Goal: Task Accomplishment & Management: Manage account settings

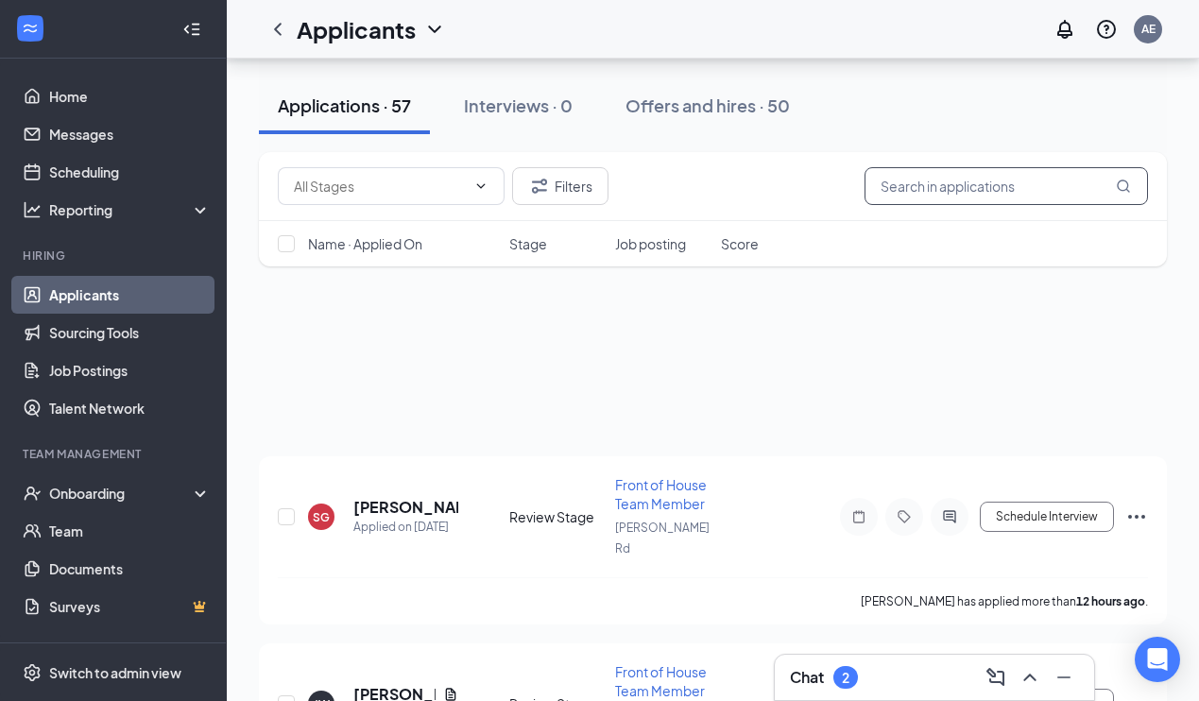
scroll to position [6318, 0]
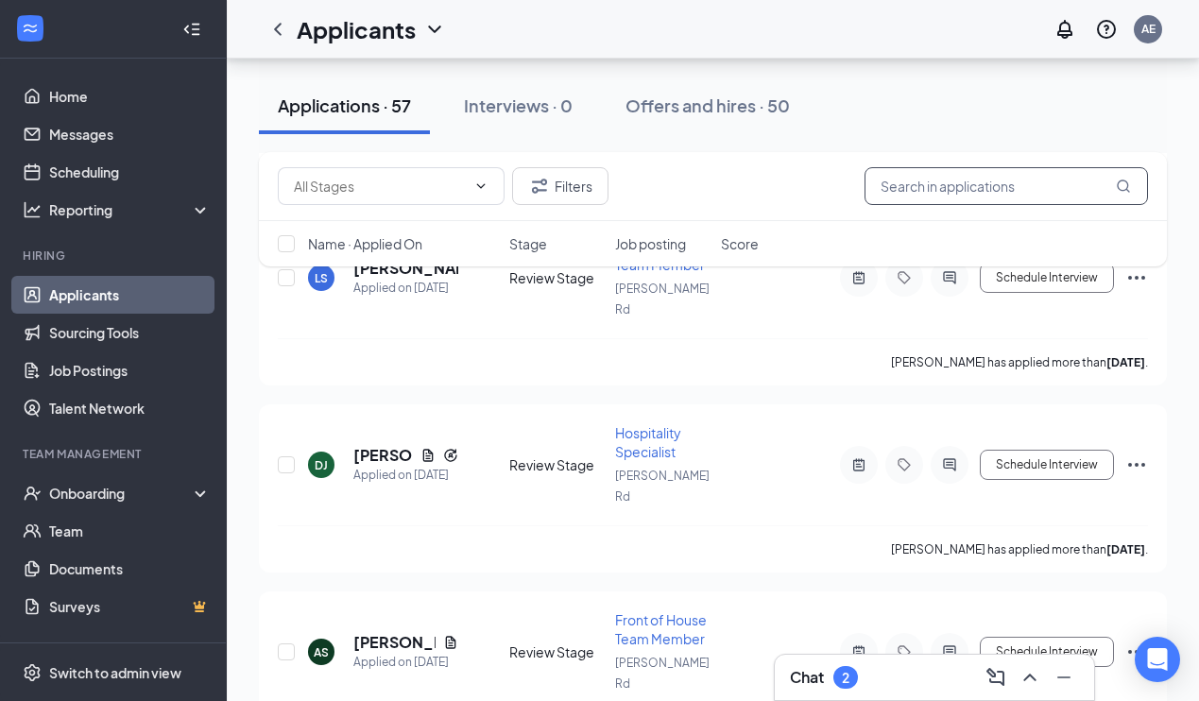
click at [893, 191] on input "text" at bounding box center [1006, 186] width 283 height 38
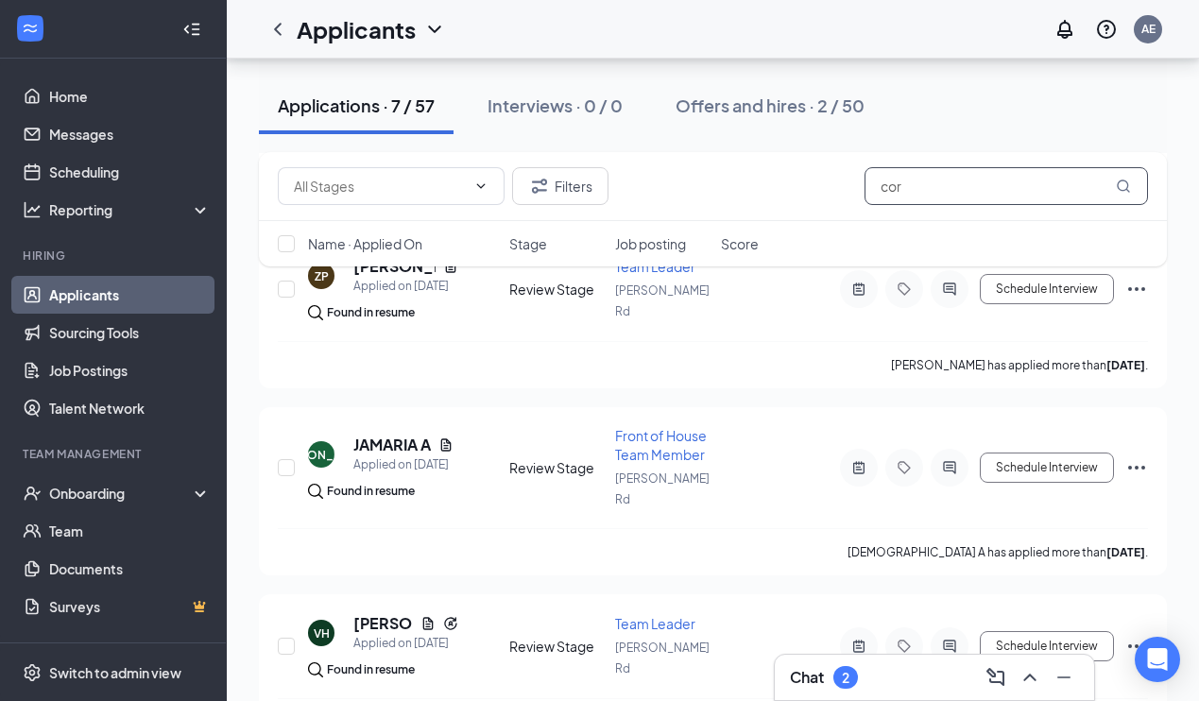
scroll to position [950, 0]
click at [564, 192] on button "Filters" at bounding box center [560, 186] width 96 height 38
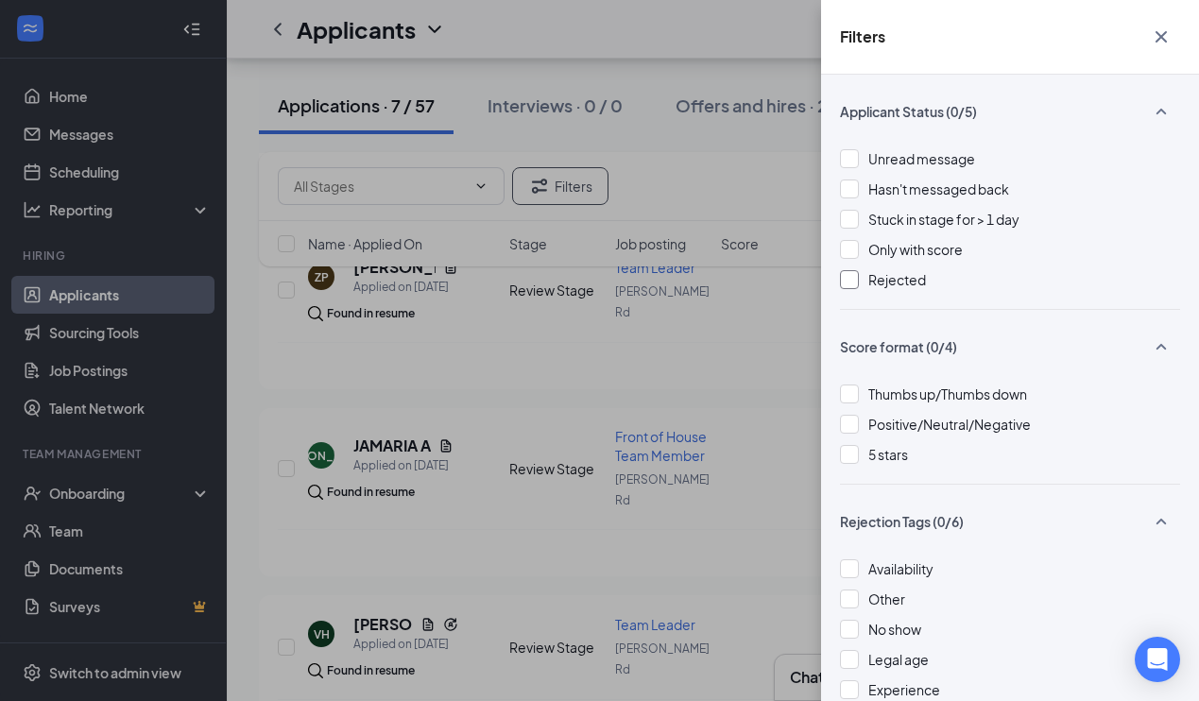
click at [850, 281] on div at bounding box center [849, 279] width 19 height 19
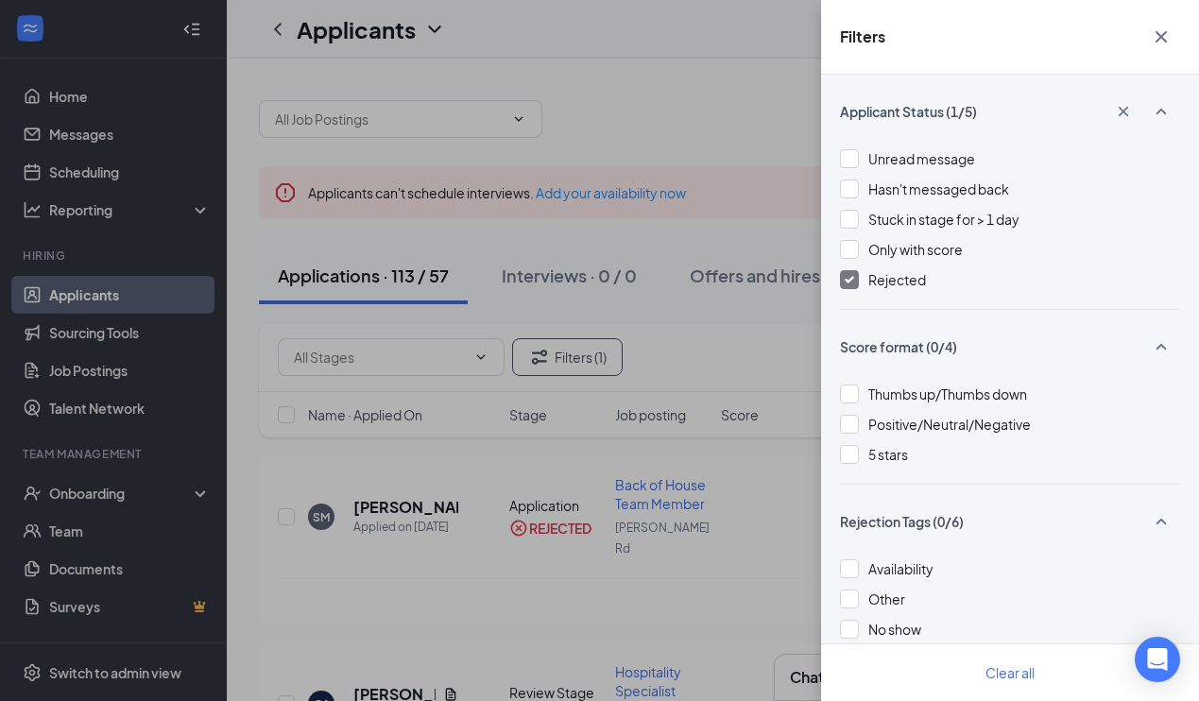
click at [1160, 37] on icon "Cross" at bounding box center [1161, 36] width 11 height 11
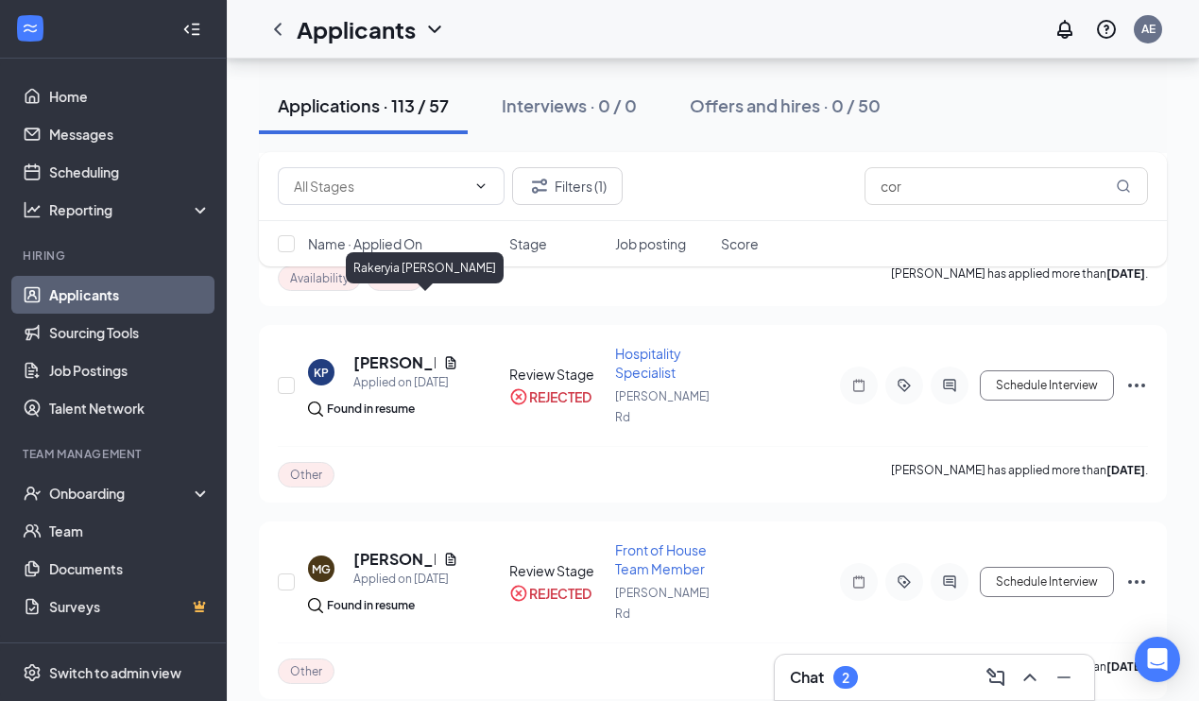
scroll to position [12174, 0]
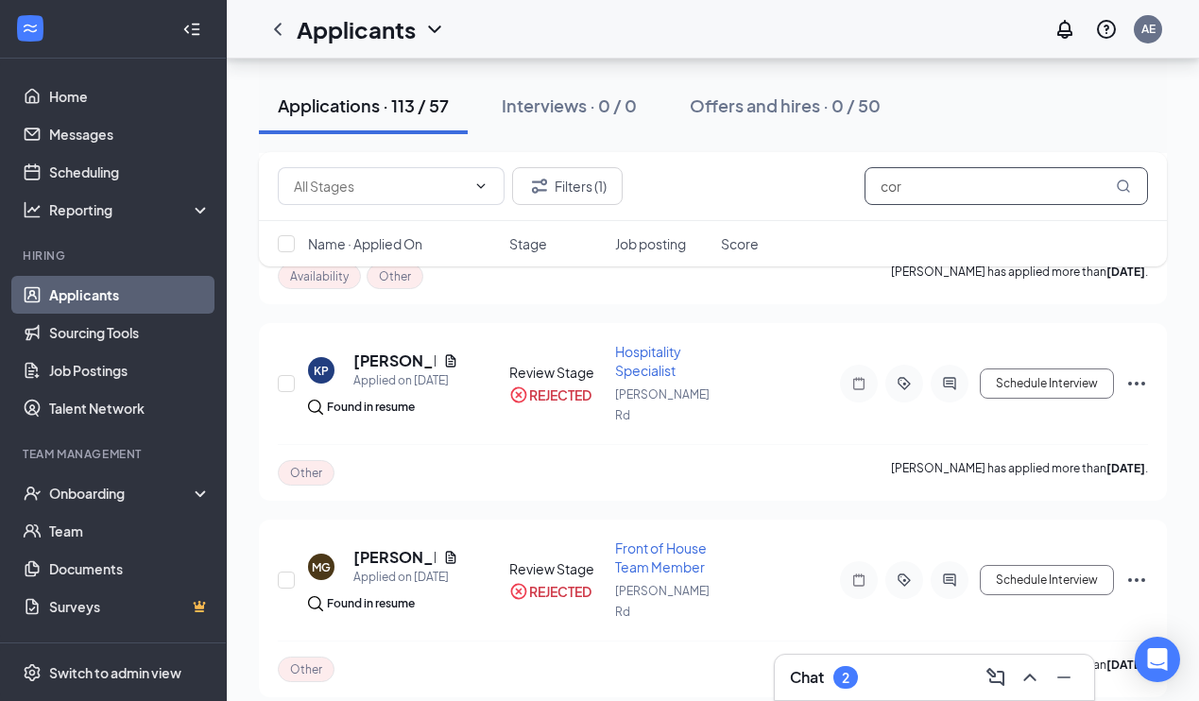
click at [984, 195] on input "cor" at bounding box center [1006, 186] width 283 height 38
type input "c"
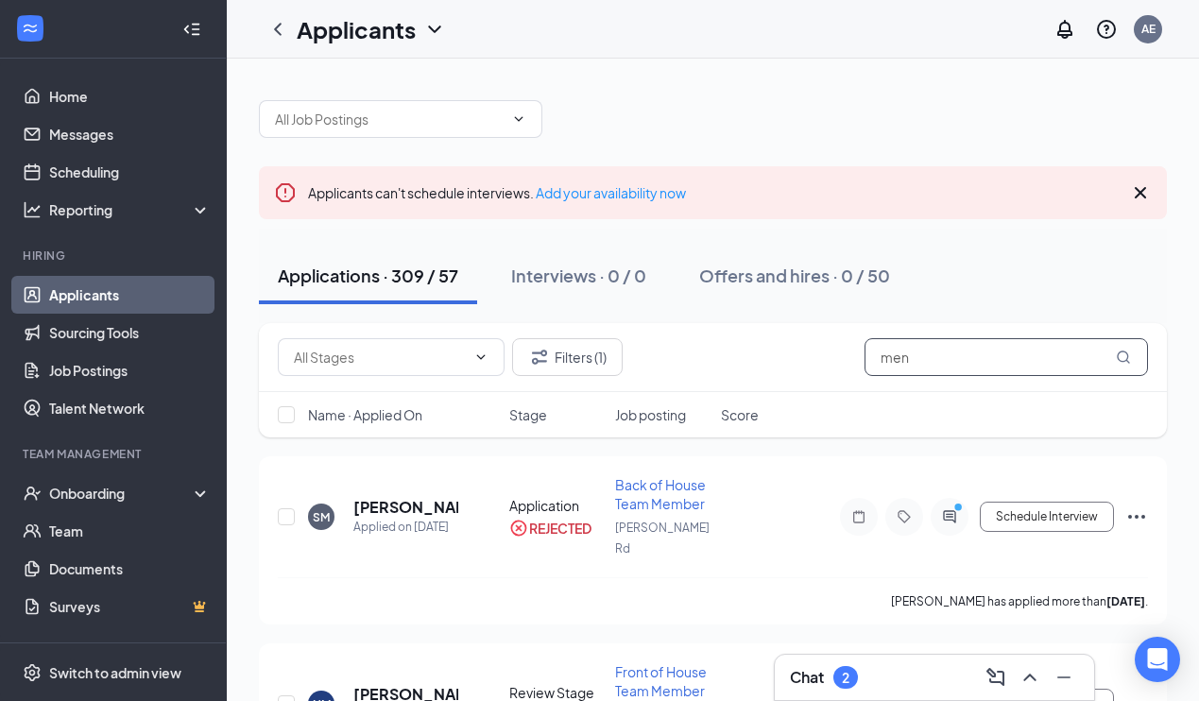
type input "mend"
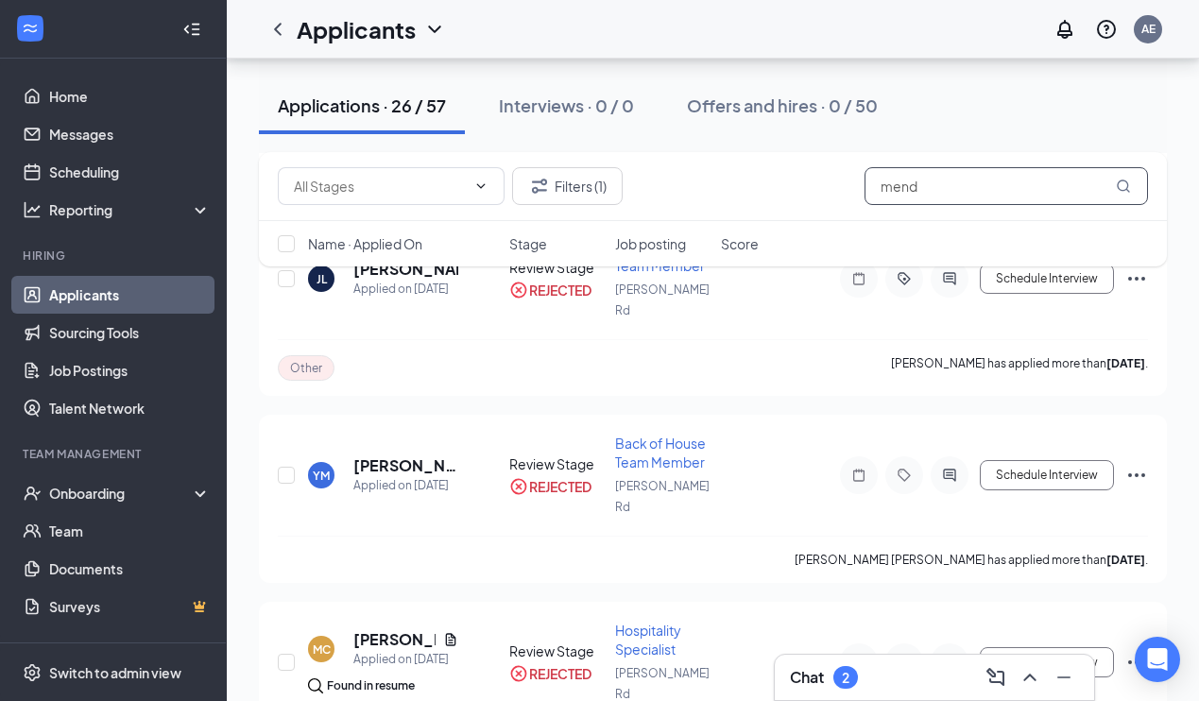
scroll to position [4271, 0]
drag, startPoint x: 937, startPoint y: 185, endPoint x: 841, endPoint y: 191, distance: 96.5
click at [841, 191] on div "Filters (1) mend" at bounding box center [713, 186] width 870 height 38
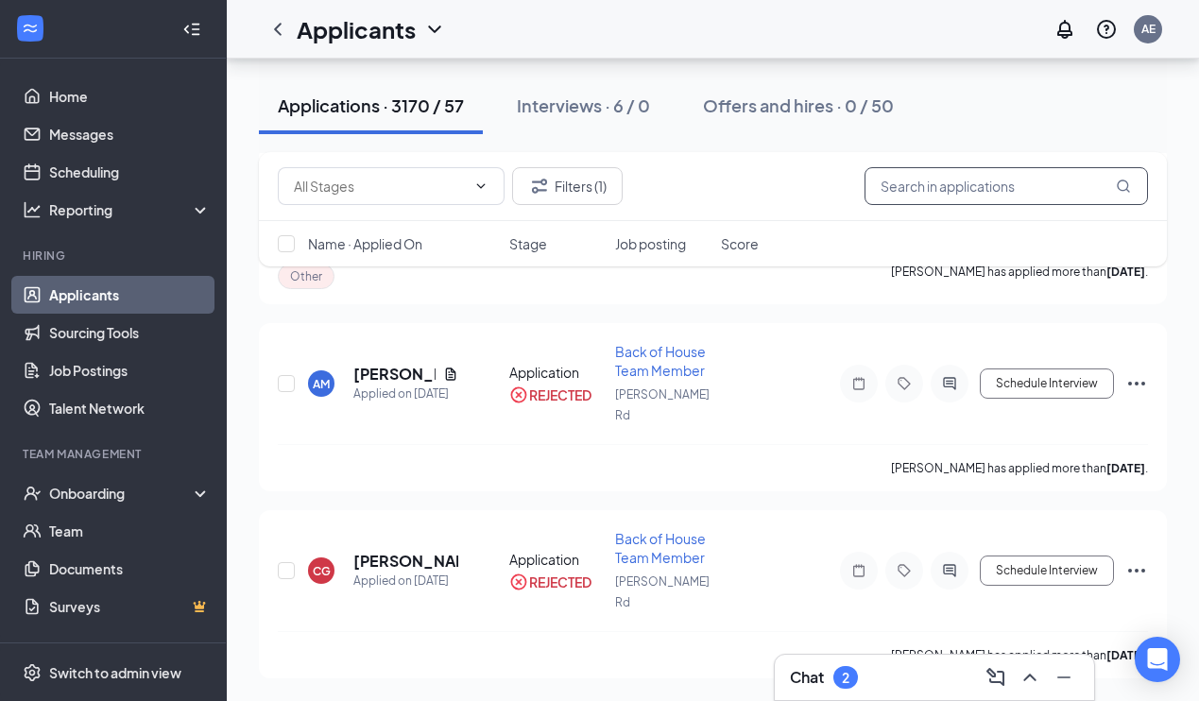
scroll to position [1422, 0]
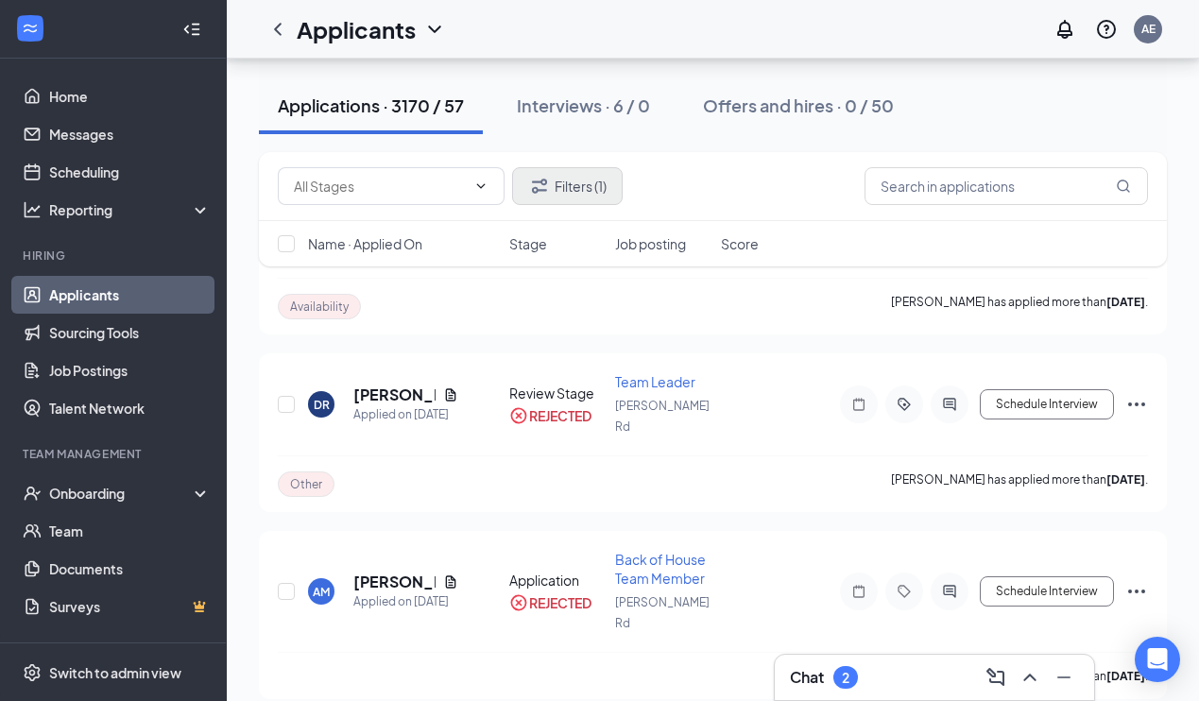
click at [568, 184] on button "Filters (1)" at bounding box center [567, 186] width 111 height 38
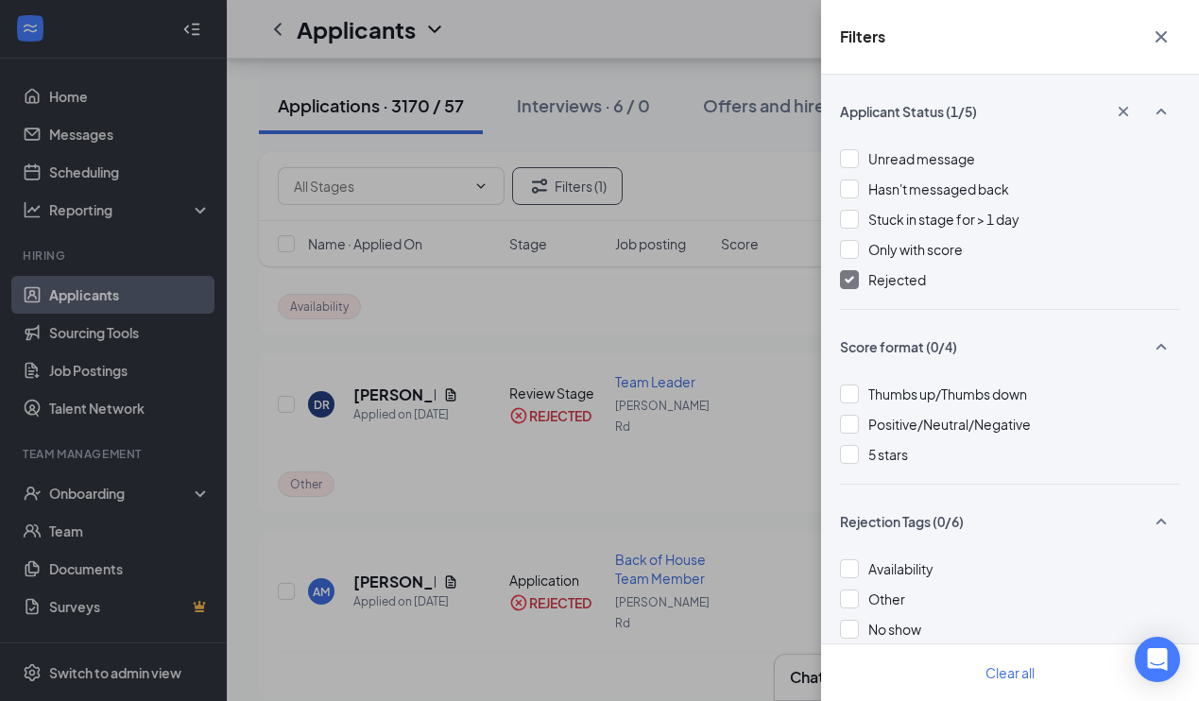
click at [844, 278] on div at bounding box center [849, 279] width 19 height 19
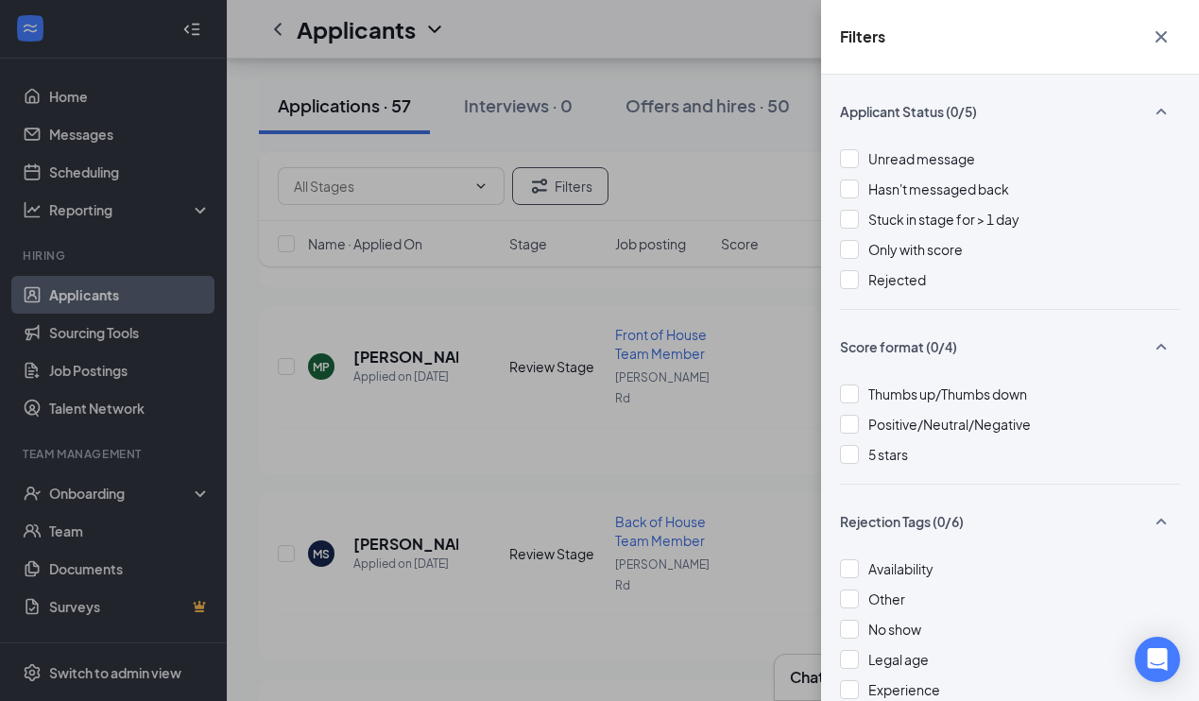
click at [1165, 28] on icon "Cross" at bounding box center [1161, 37] width 23 height 23
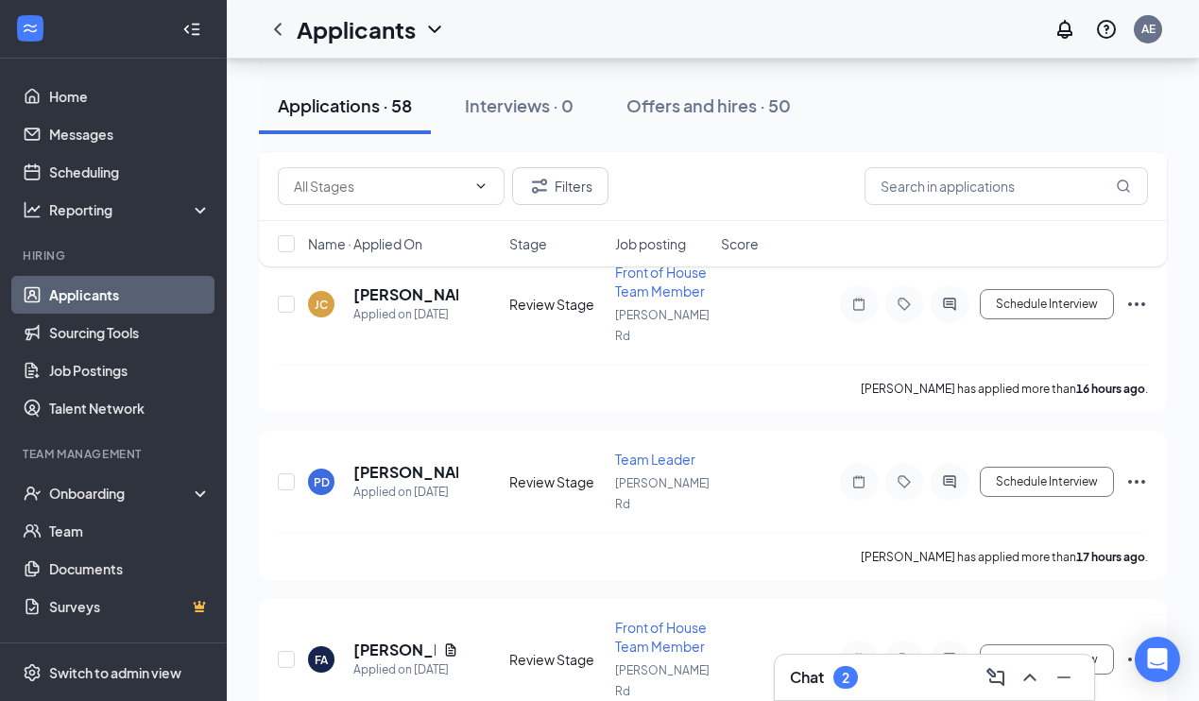
scroll to position [811, 0]
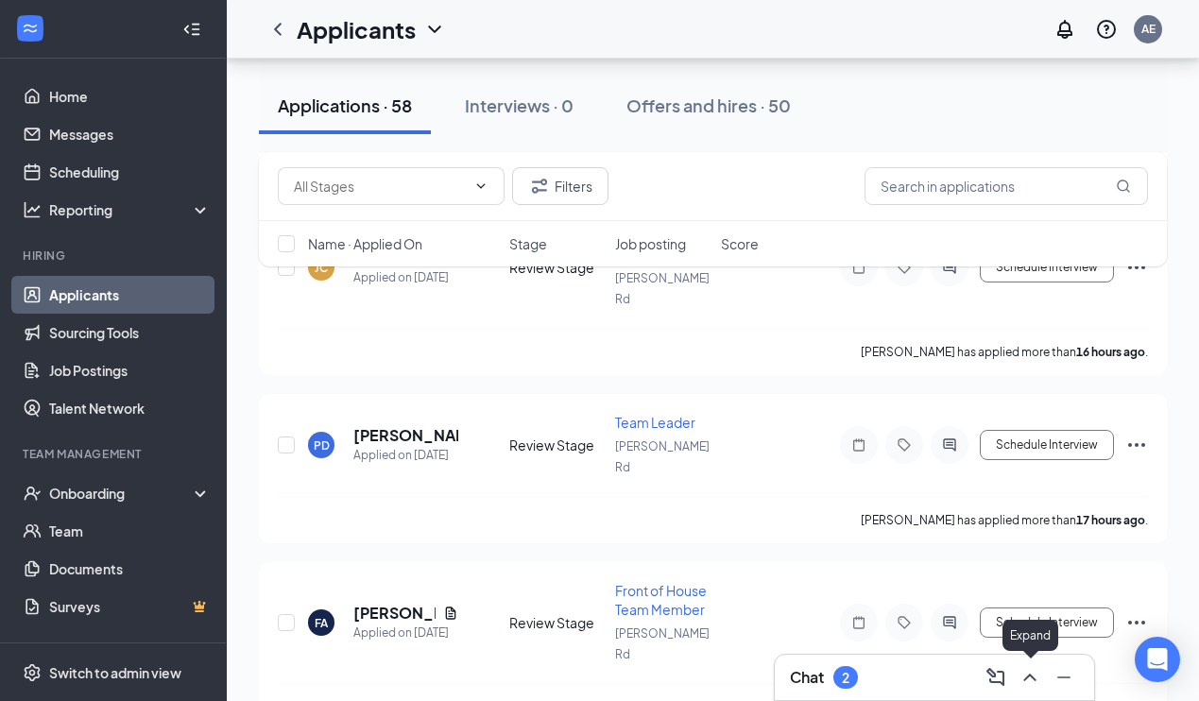
click at [1033, 678] on icon "ChevronUp" at bounding box center [1029, 678] width 12 height 8
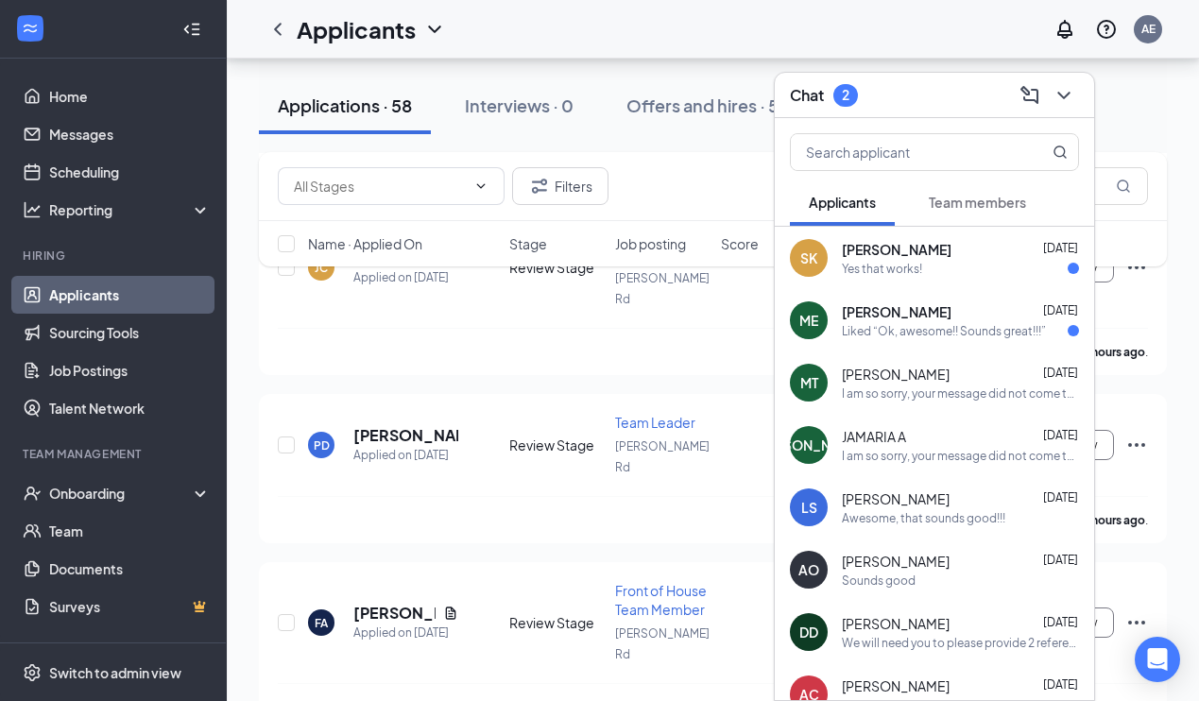
click at [929, 259] on div "Sih Kumengisa Aug 25 Yes that works!" at bounding box center [960, 258] width 237 height 37
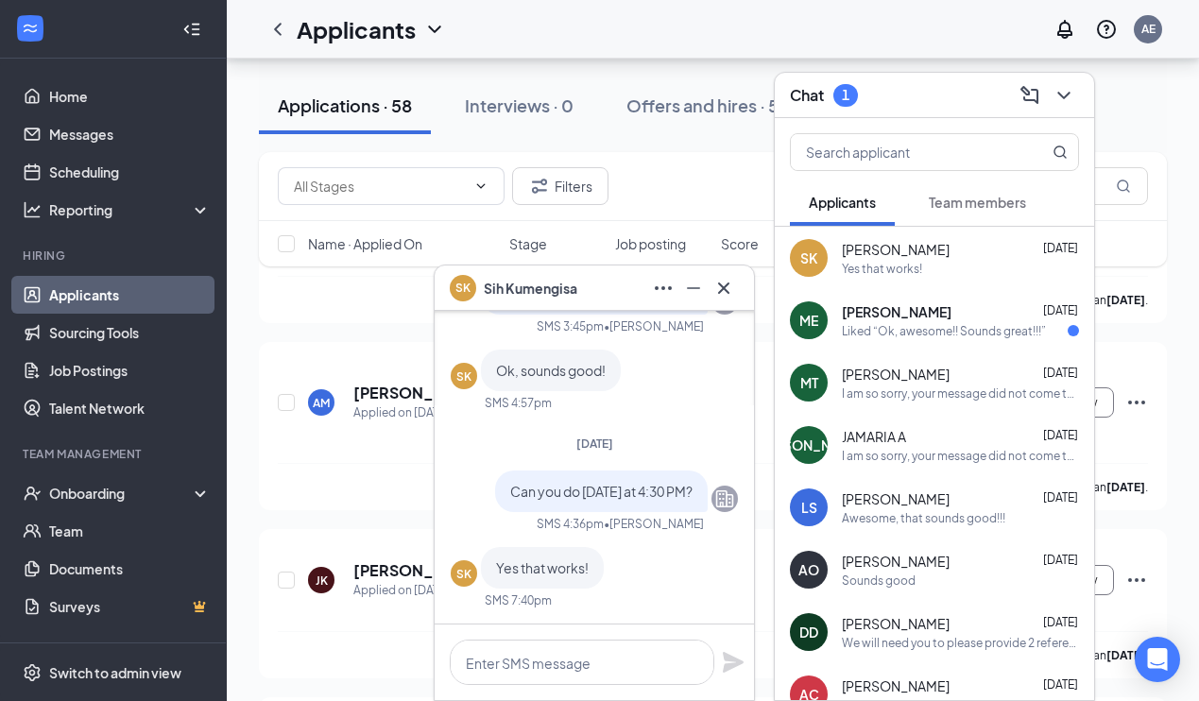
scroll to position [8933, 0]
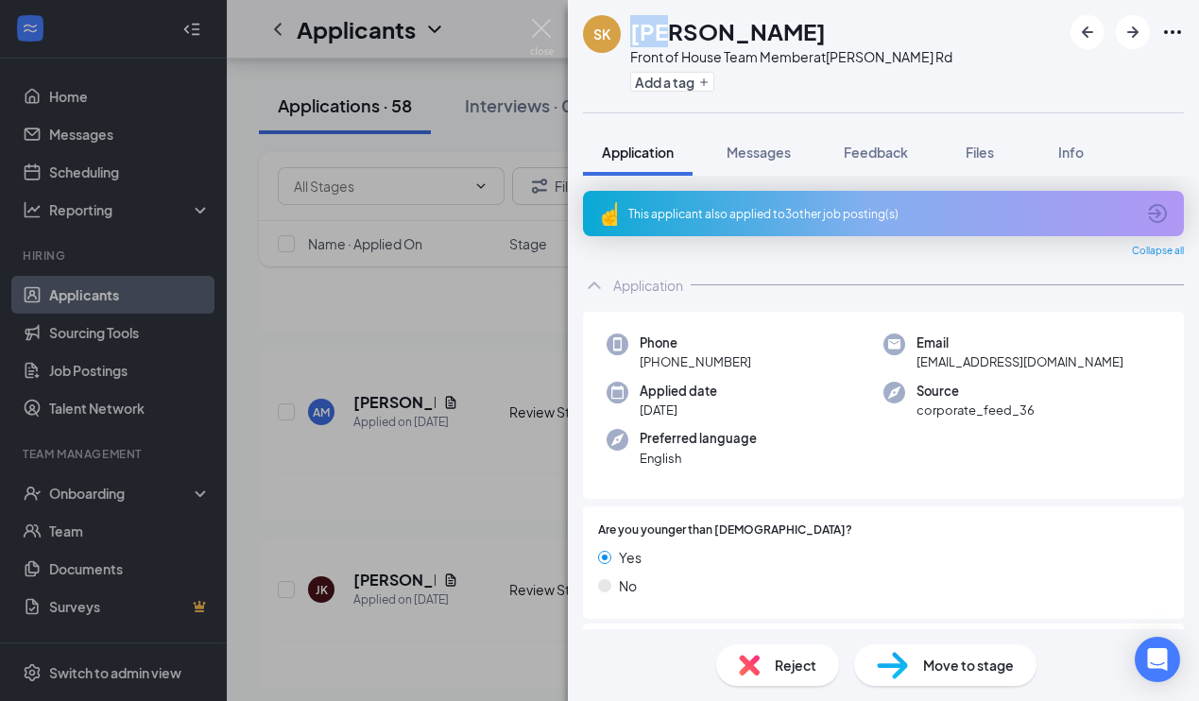
drag, startPoint x: 663, startPoint y: 35, endPoint x: 634, endPoint y: 35, distance: 29.3
click at [634, 35] on h1 "[PERSON_NAME]" at bounding box center [728, 31] width 196 height 32
copy h1 "Sih"
drag, startPoint x: 789, startPoint y: 34, endPoint x: 669, endPoint y: 34, distance: 120.0
click at [669, 34] on h1 "[PERSON_NAME]" at bounding box center [728, 31] width 196 height 32
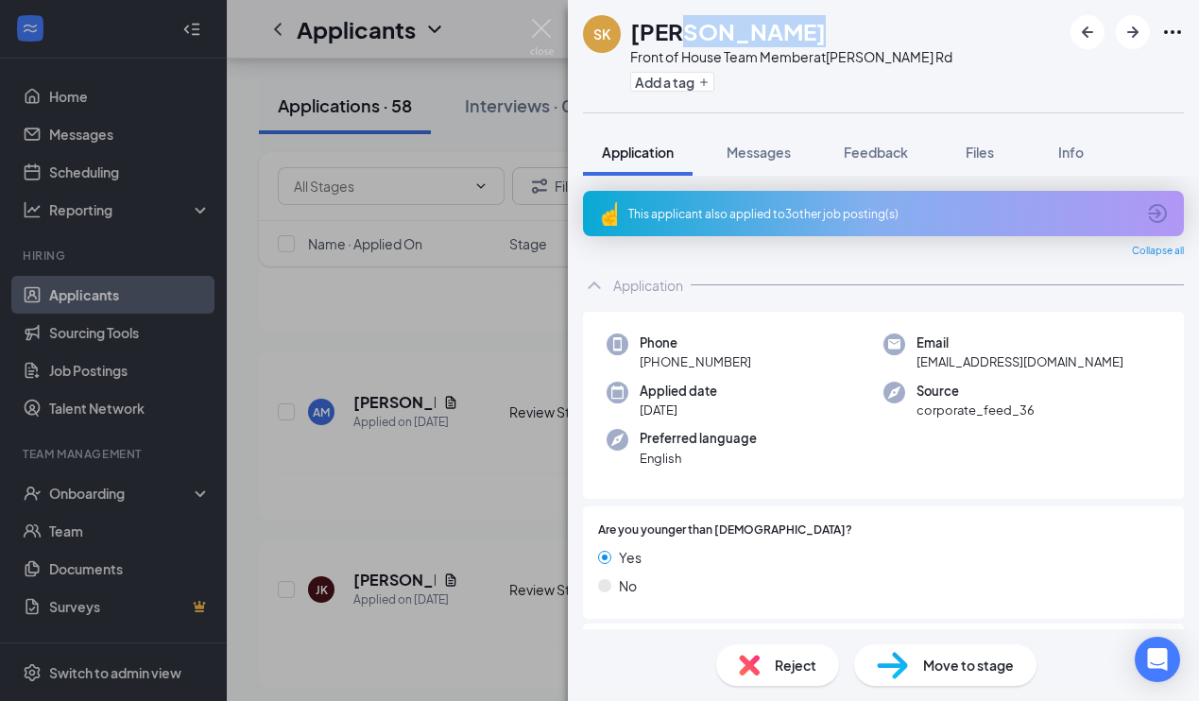
copy h1 "Kumengisa"
drag, startPoint x: 1069, startPoint y: 357, endPoint x: 913, endPoint y: 360, distance: 155.9
click at [913, 360] on div "Email skumengisa@gmail.com" at bounding box center [1021, 353] width 277 height 39
copy span "skumengisa@gmail.com"
click at [758, 147] on span "Messages" at bounding box center [759, 152] width 64 height 17
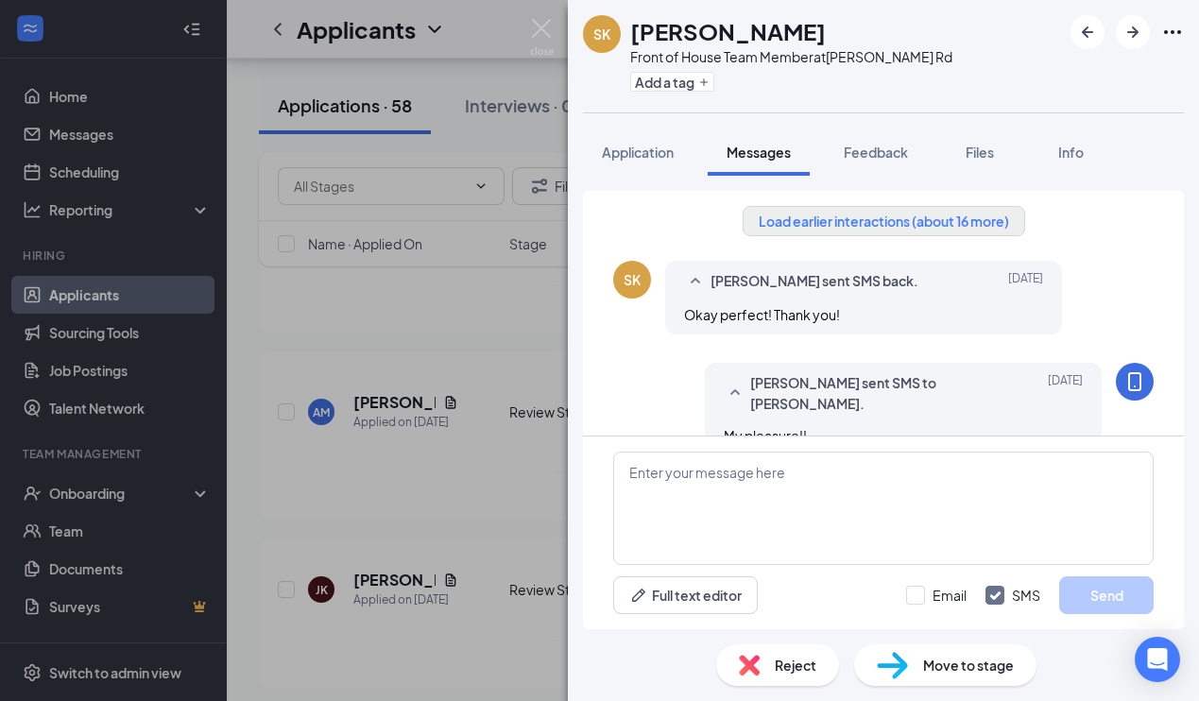
click at [807, 221] on button "Load earlier interactions (about 16 more)" at bounding box center [884, 221] width 282 height 30
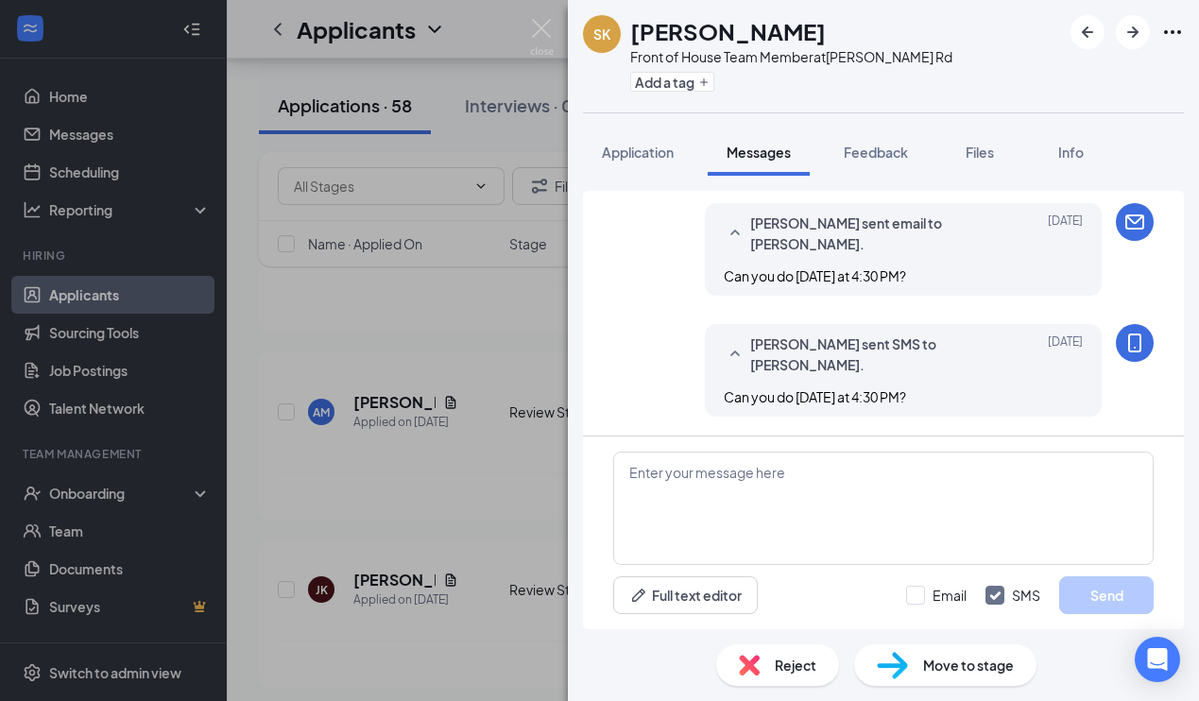
scroll to position [2628, 0]
click at [652, 471] on textarea at bounding box center [883, 508] width 540 height 113
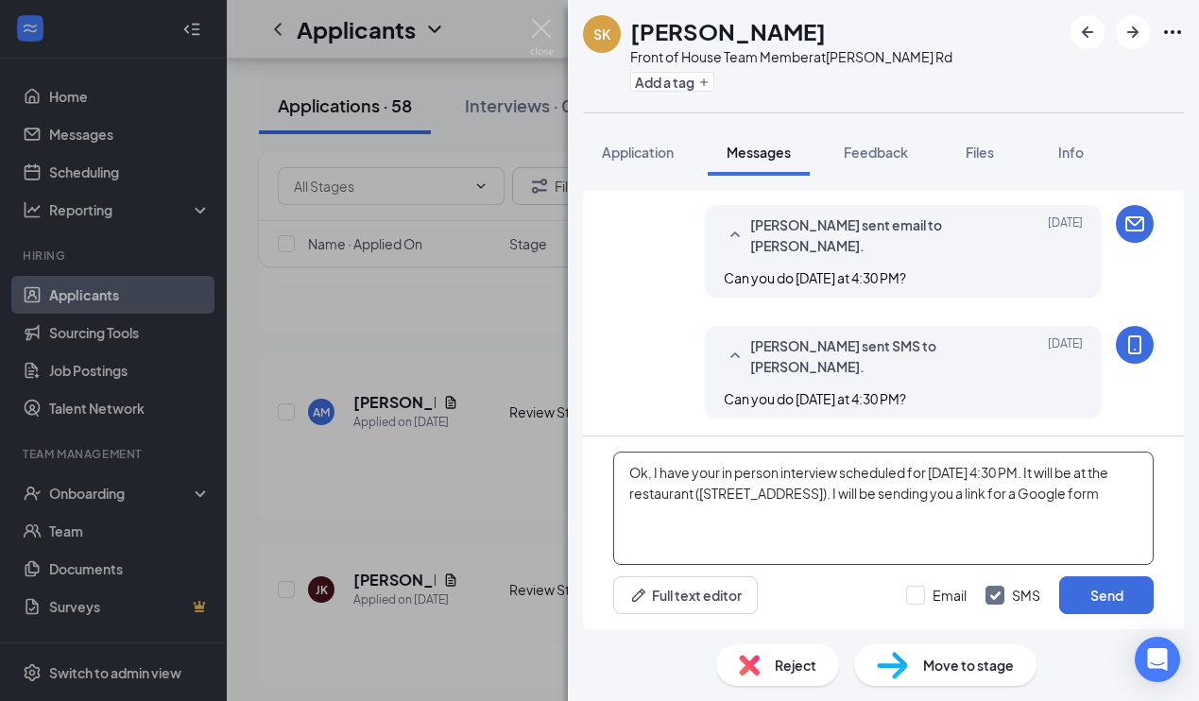
click at [1091, 496] on textarea "Ok, I have your in person interview scheduled for Thursday August 28 at 4:30 PM…" at bounding box center [883, 508] width 540 height 113
click at [726, 511] on textarea "Ok, I have your in person interview scheduled for Thursday August 28 at 4:30 PM…" at bounding box center [883, 508] width 540 height 113
type textarea "Ok, I have your in person interview scheduled for Thursday August 28 at 4:30 PM…"
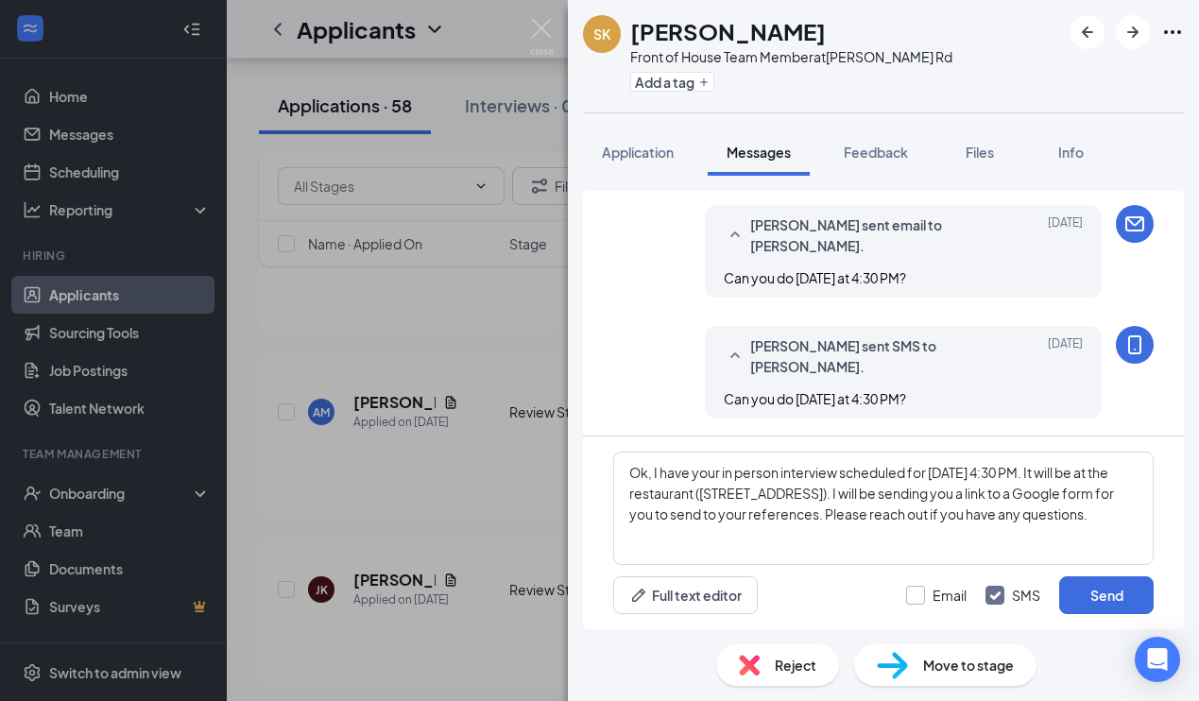
click at [920, 593] on div at bounding box center [915, 595] width 19 height 19
click at [920, 593] on input "Email" at bounding box center [936, 595] width 60 height 19
checkbox input "true"
click at [1101, 595] on button "Send" at bounding box center [1106, 595] width 94 height 38
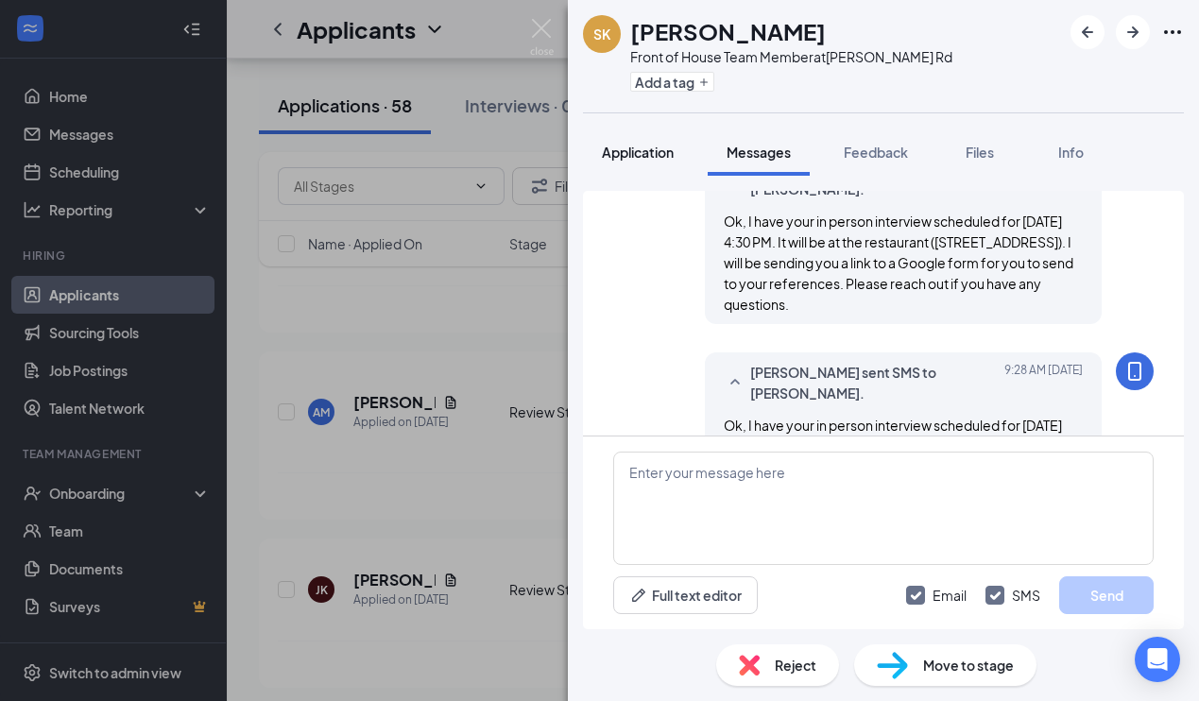
scroll to position [3036, 0]
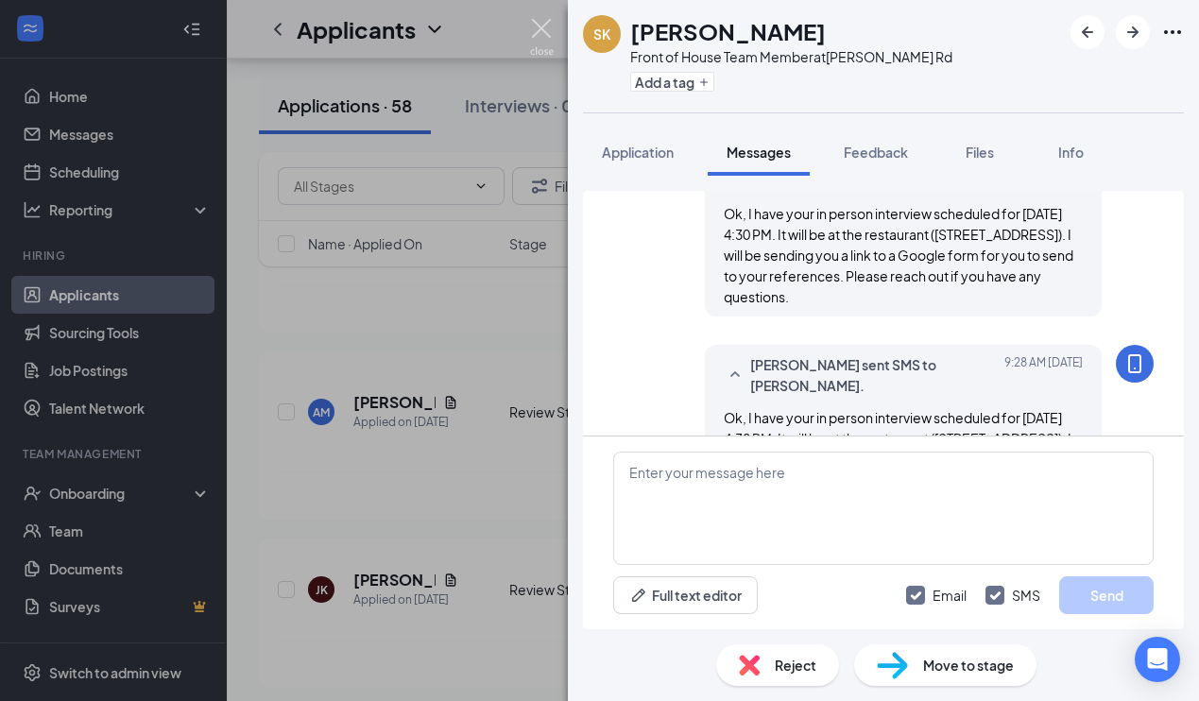
click at [539, 26] on img at bounding box center [542, 37] width 24 height 37
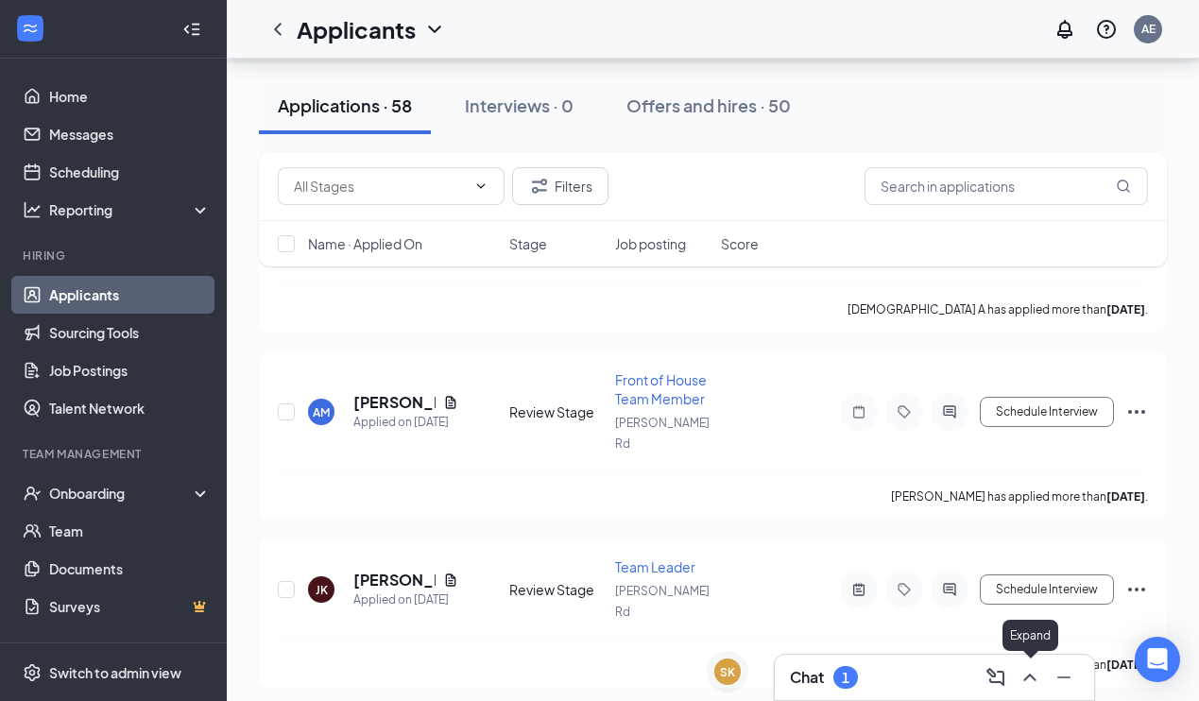
click at [1025, 672] on icon "ChevronUp" at bounding box center [1030, 677] width 23 height 23
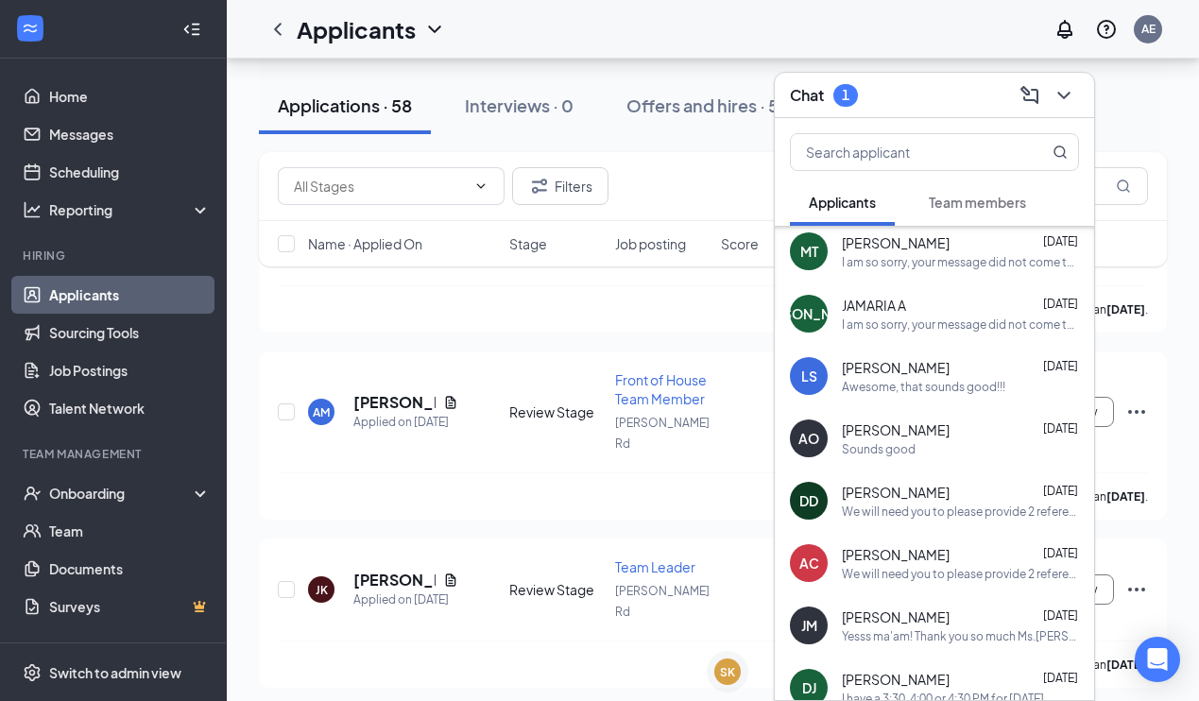
scroll to position [141, 0]
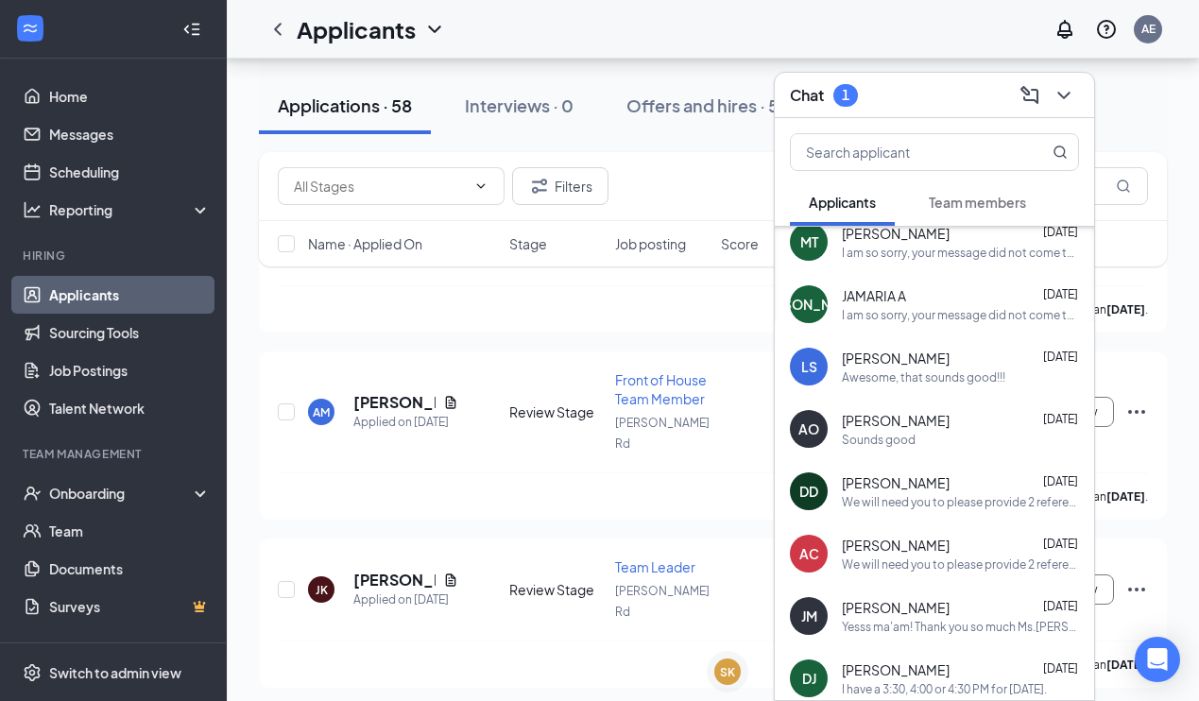
click at [934, 502] on div "We will need you to please provide 2 references. References should be from eith…" at bounding box center [960, 502] width 237 height 16
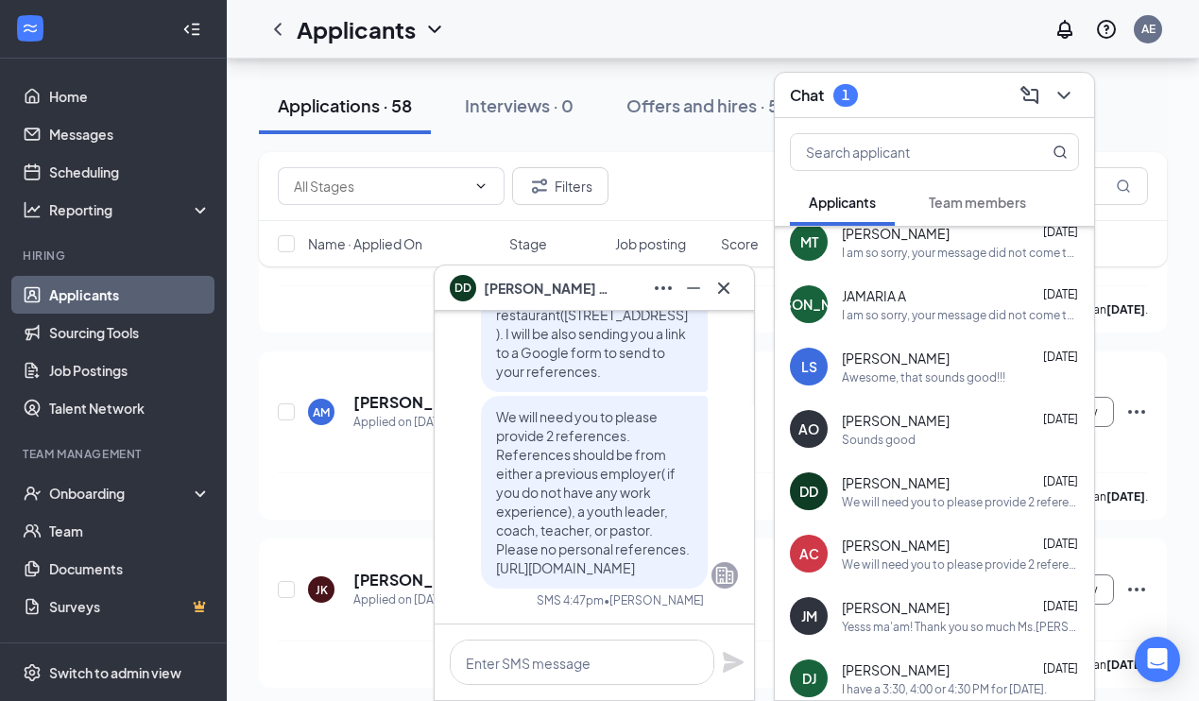
drag, startPoint x: 496, startPoint y: 396, endPoint x: 608, endPoint y: 577, distance: 212.9
click at [608, 577] on div "We will need you to please provide 2 references. References should be from eith…" at bounding box center [594, 492] width 227 height 193
copy span "We will need you to please provide 2 references. References should be from eith…"
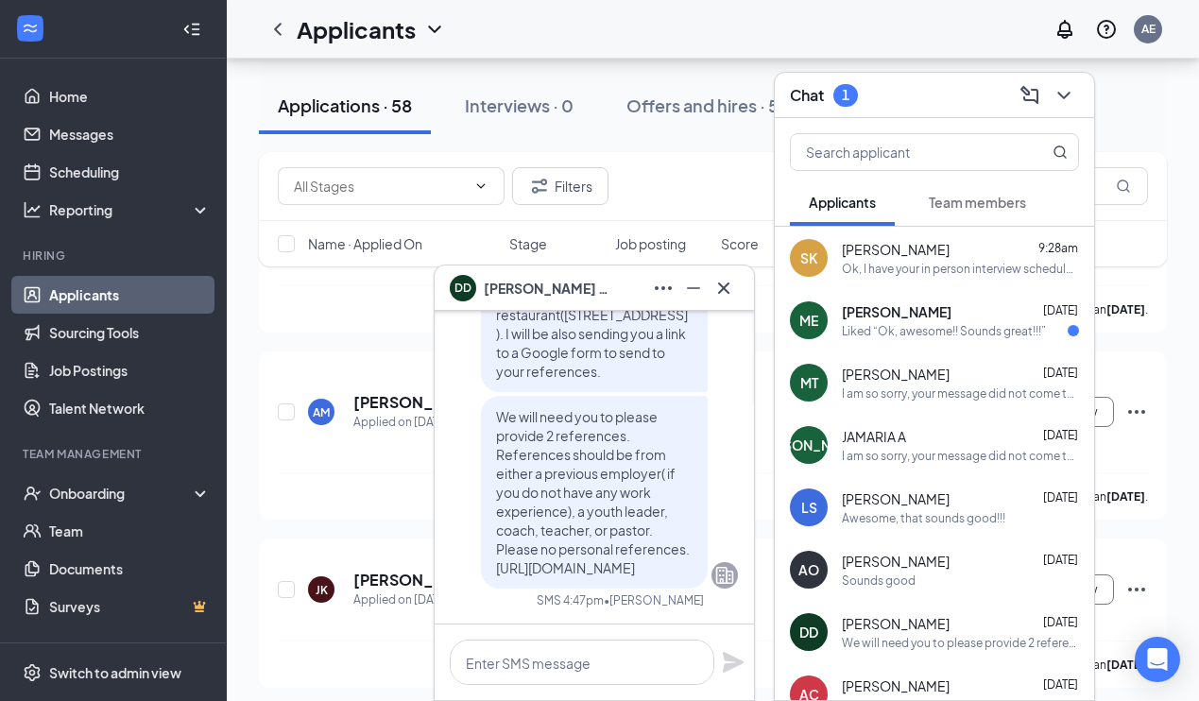
scroll to position [0, 0]
click at [965, 262] on div "Ok, I have your in person interview scheduled for Thursday August 28 at 4:30 PM…" at bounding box center [960, 269] width 237 height 16
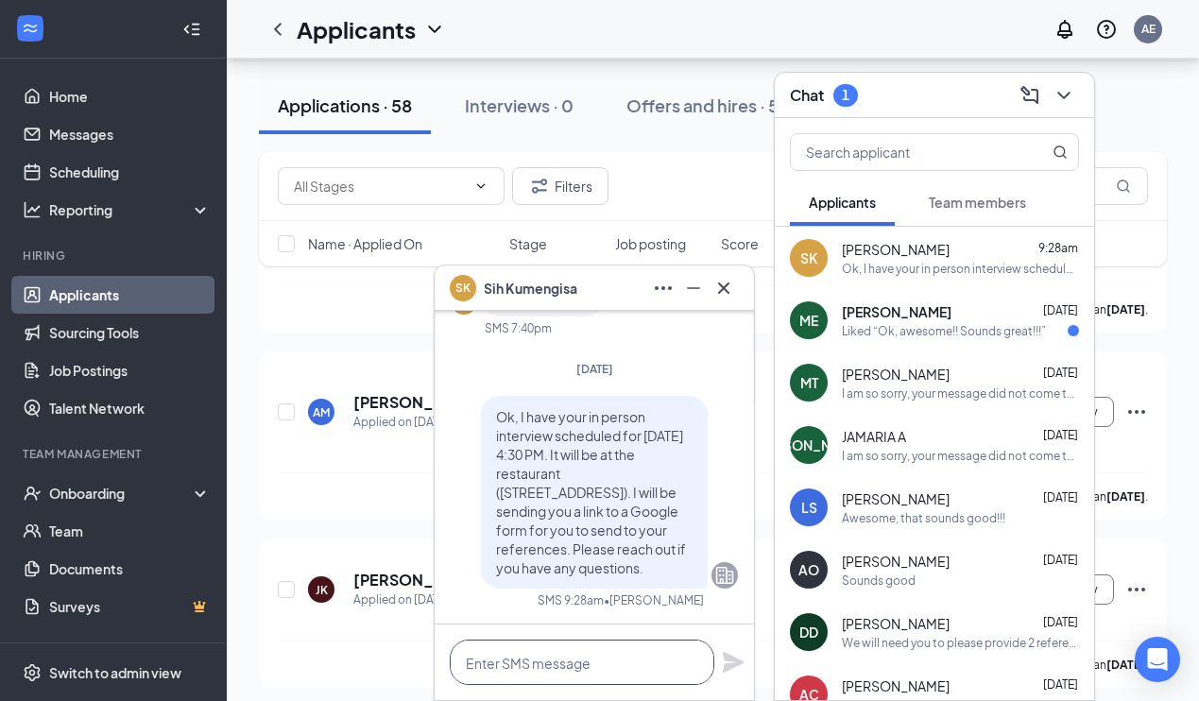
click at [554, 662] on textarea at bounding box center [582, 662] width 265 height 45
paste textarea "We will need you to please provide 2 references. References should be from eith…"
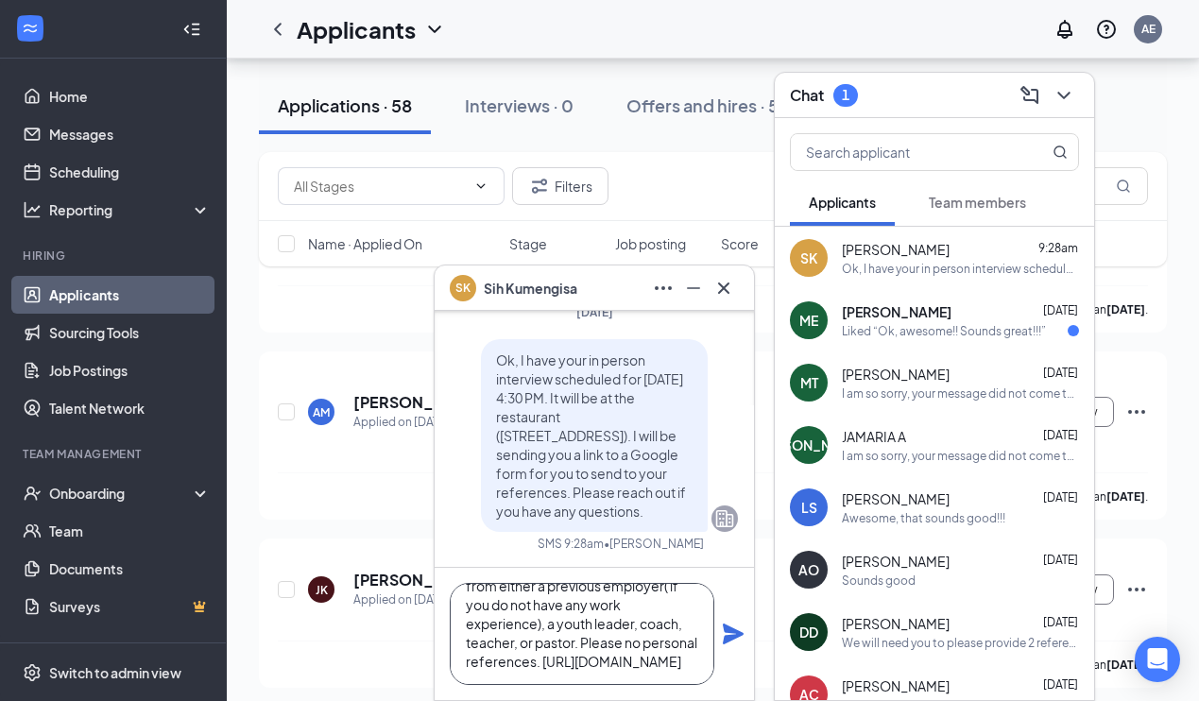
type textarea "We will need you to please provide 2 references. References should be from eith…"
click at [730, 630] on icon "Plane" at bounding box center [733, 634] width 21 height 21
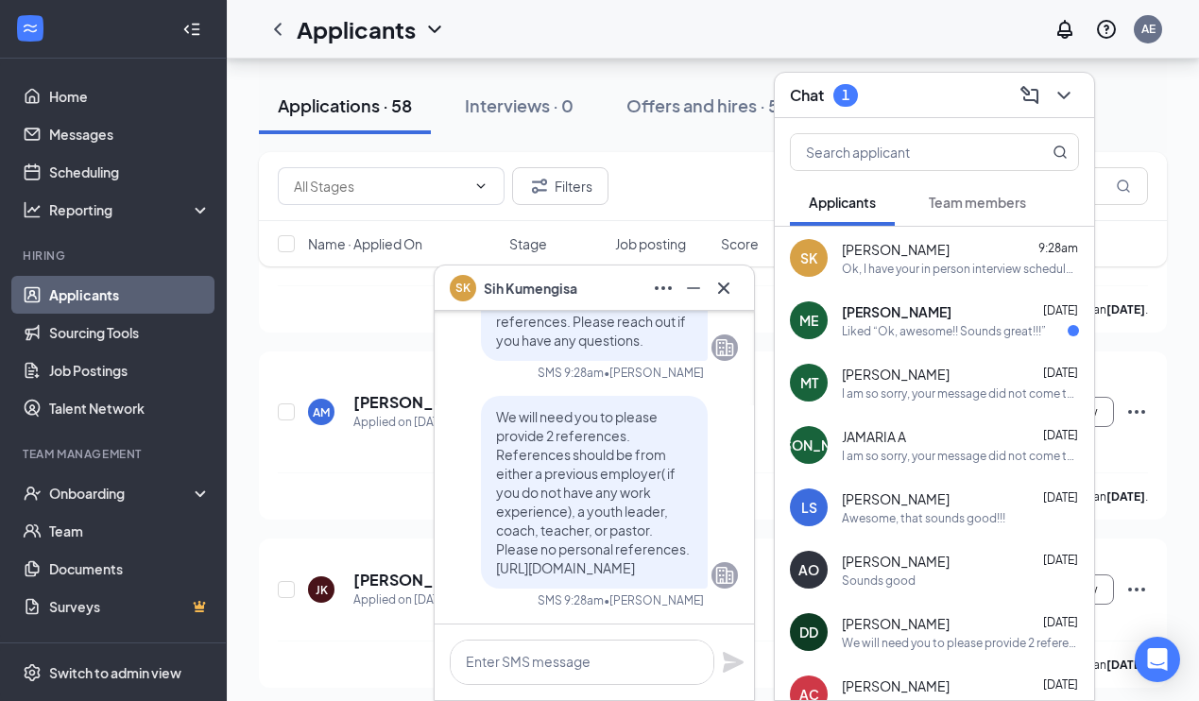
scroll to position [0, 0]
click at [728, 284] on icon "Cross" at bounding box center [723, 287] width 11 height 11
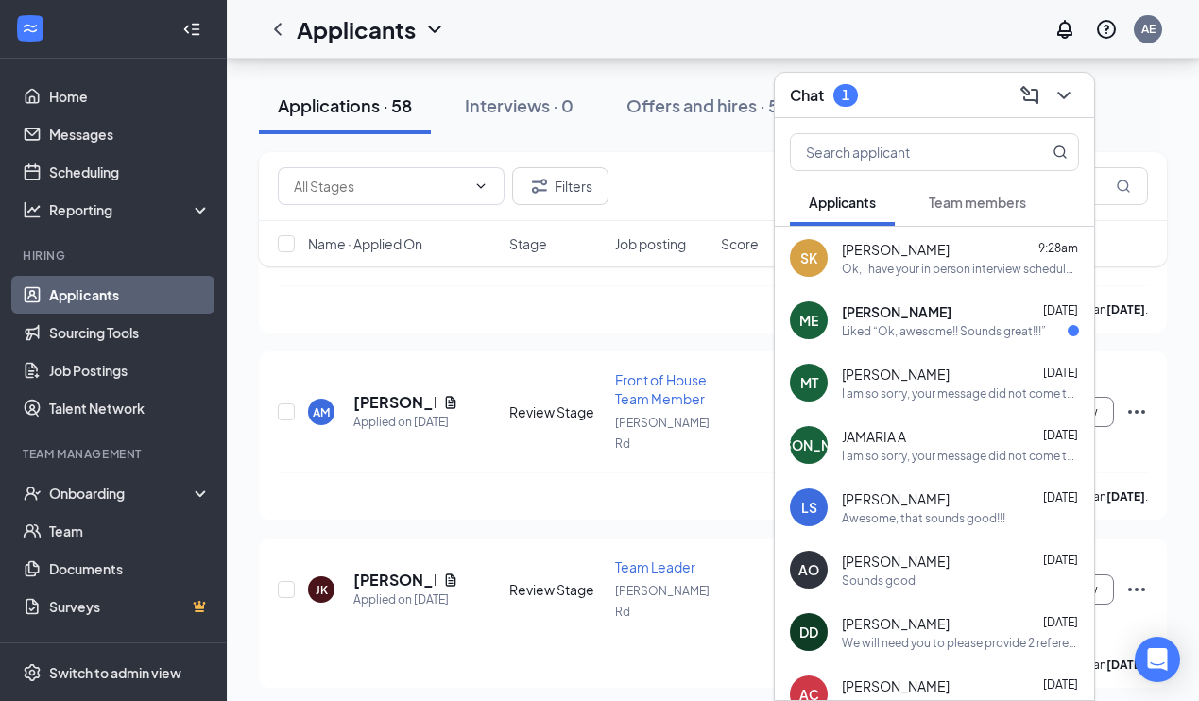
click at [899, 334] on div "Liked “Ok, awesome!! Sounds great!!!”" at bounding box center [944, 331] width 204 height 16
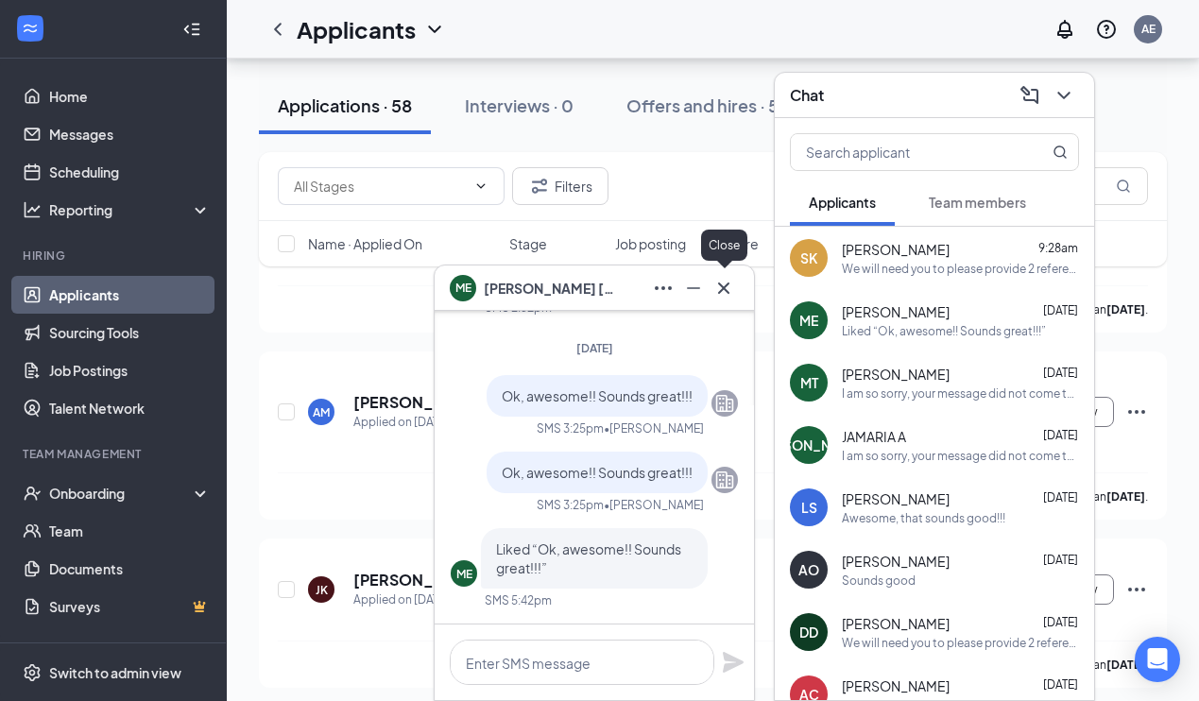
click at [720, 282] on icon "Cross" at bounding box center [723, 288] width 23 height 23
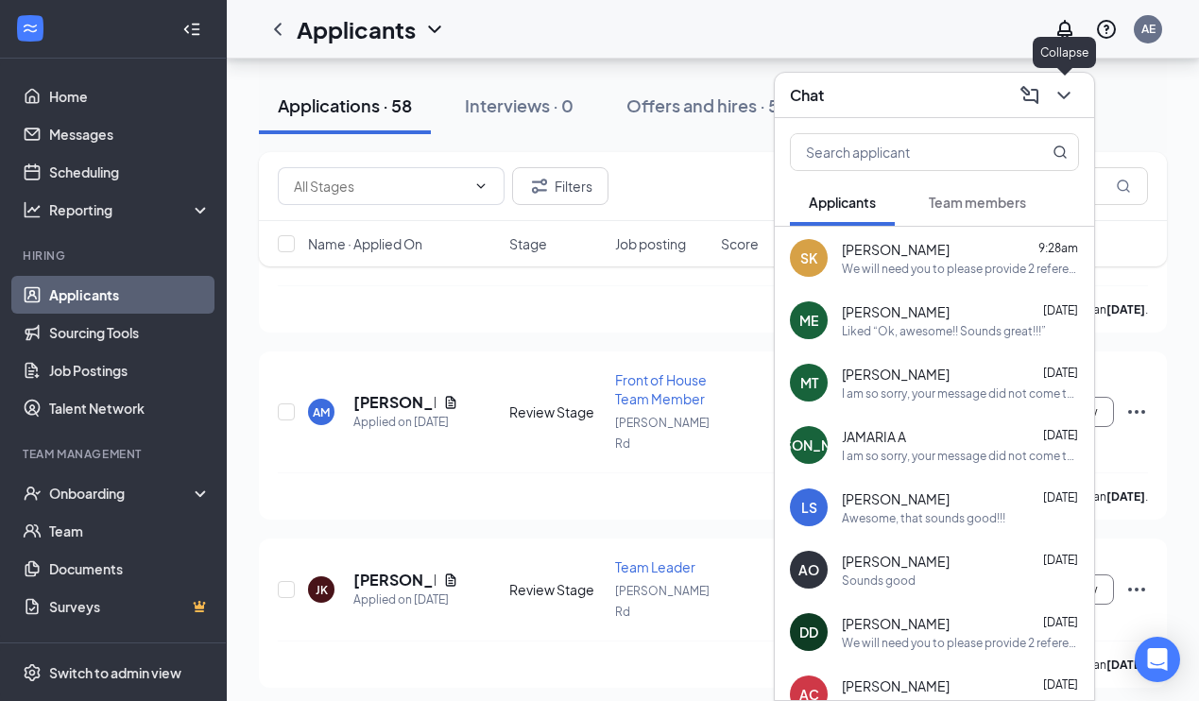
click at [1062, 99] on icon "ChevronDown" at bounding box center [1064, 95] width 23 height 23
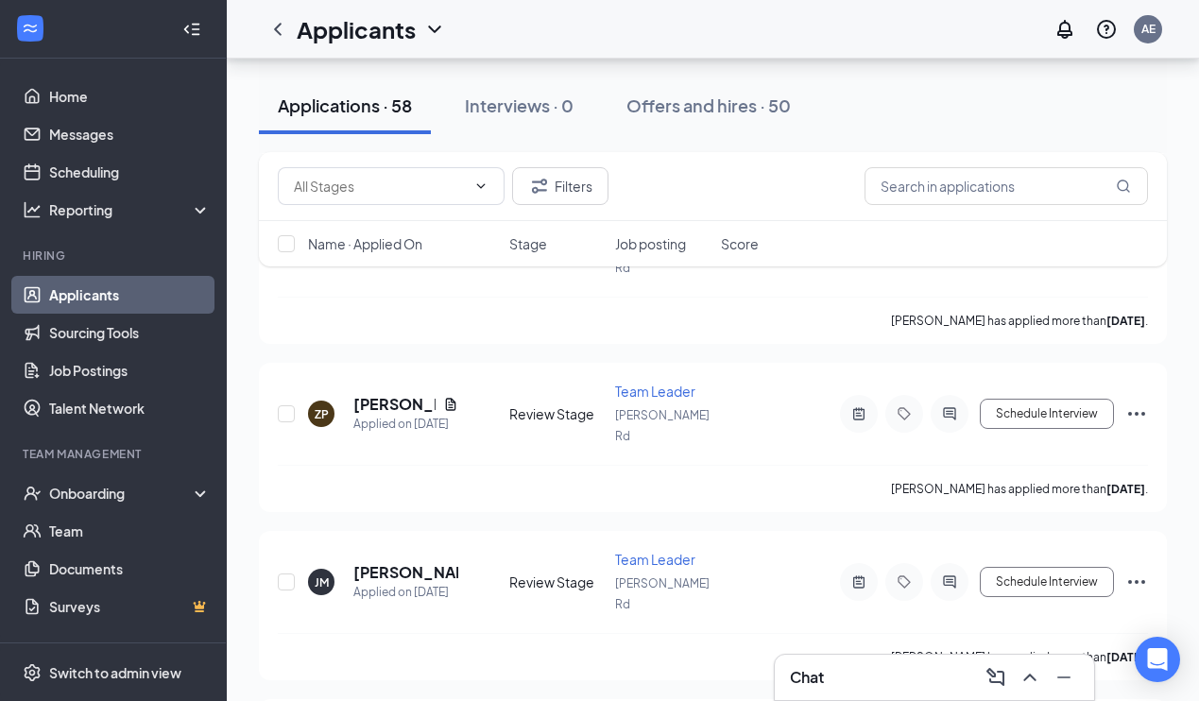
scroll to position [8368, 0]
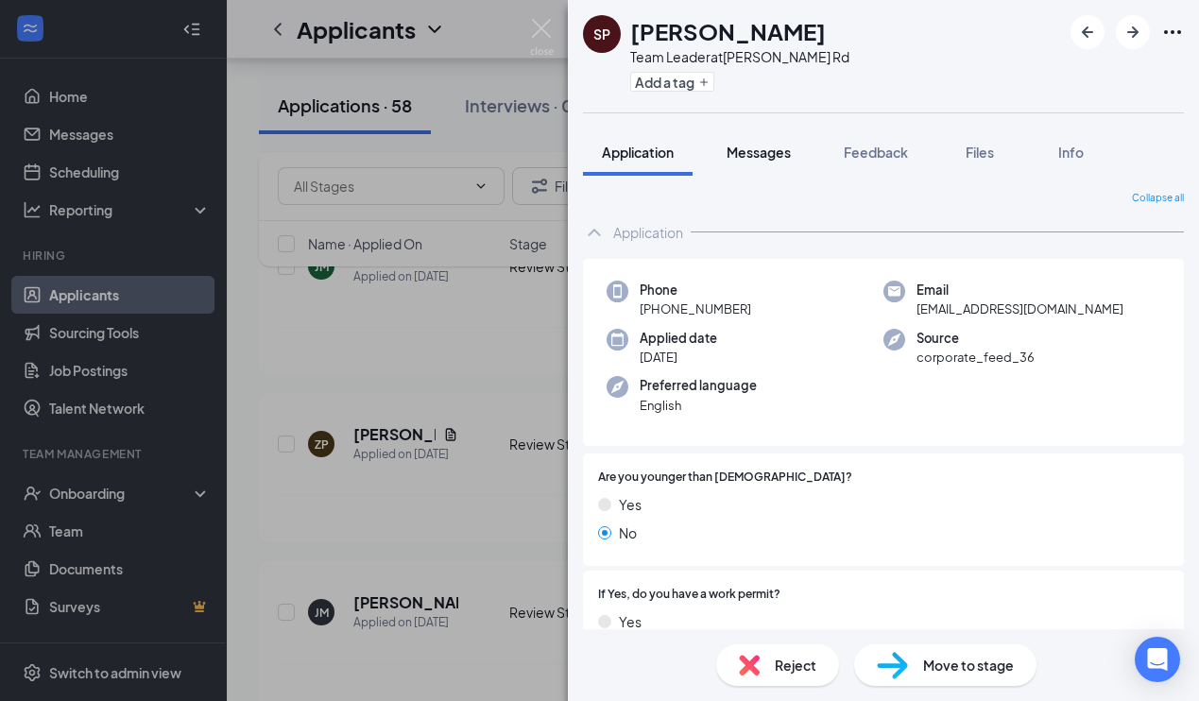
click at [762, 153] on span "Messages" at bounding box center [759, 152] width 64 height 17
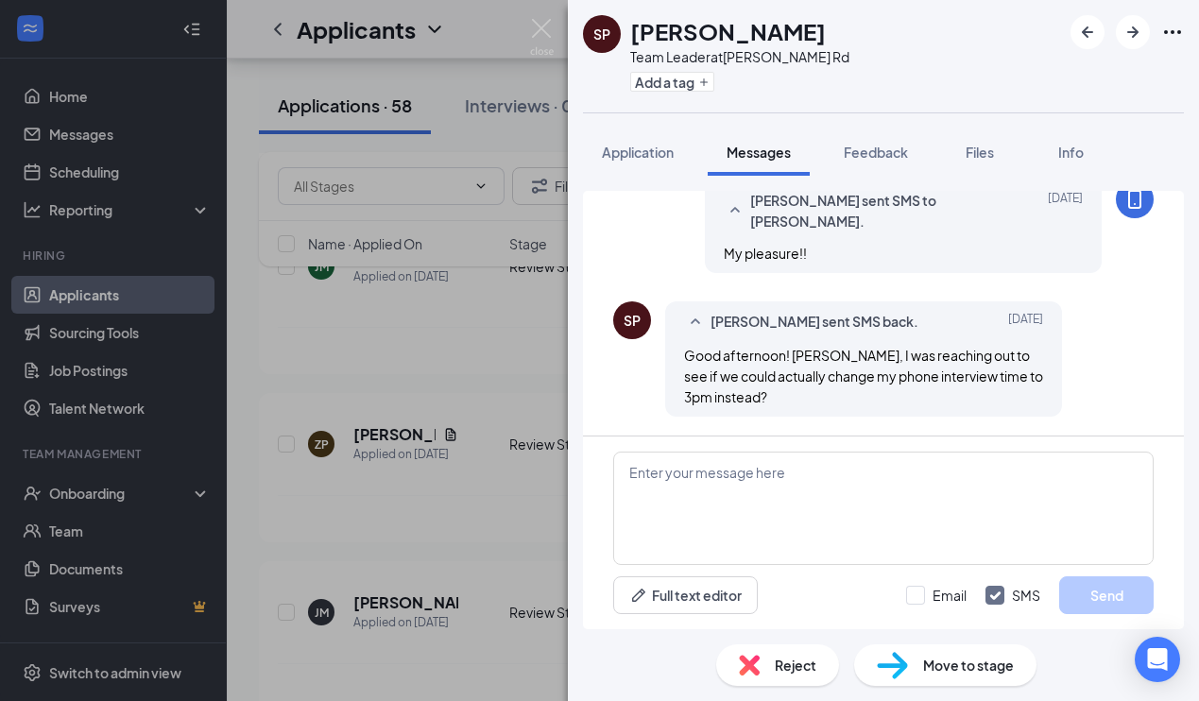
scroll to position [1756, 0]
click at [685, 481] on textarea at bounding box center [883, 508] width 540 height 113
